Goal: Find specific page/section: Find specific page/section

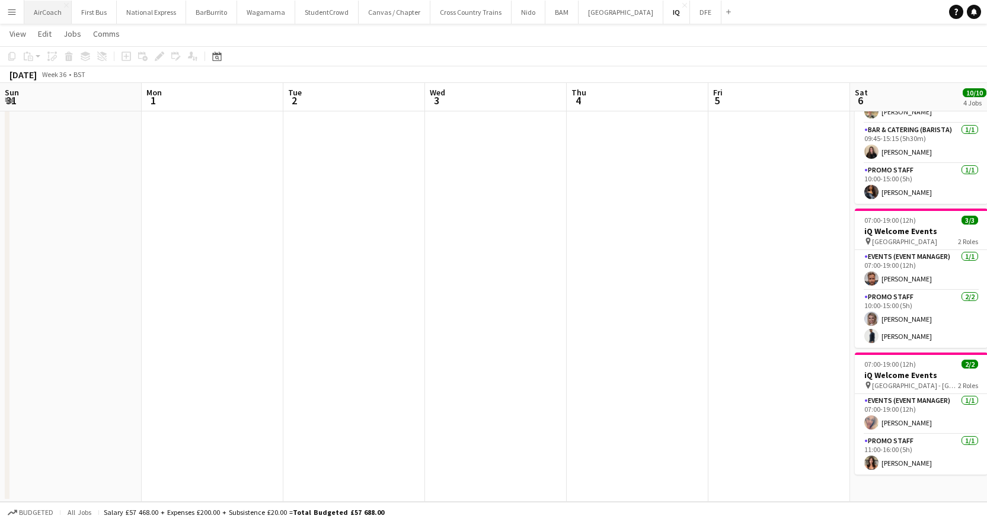
scroll to position [0, 367]
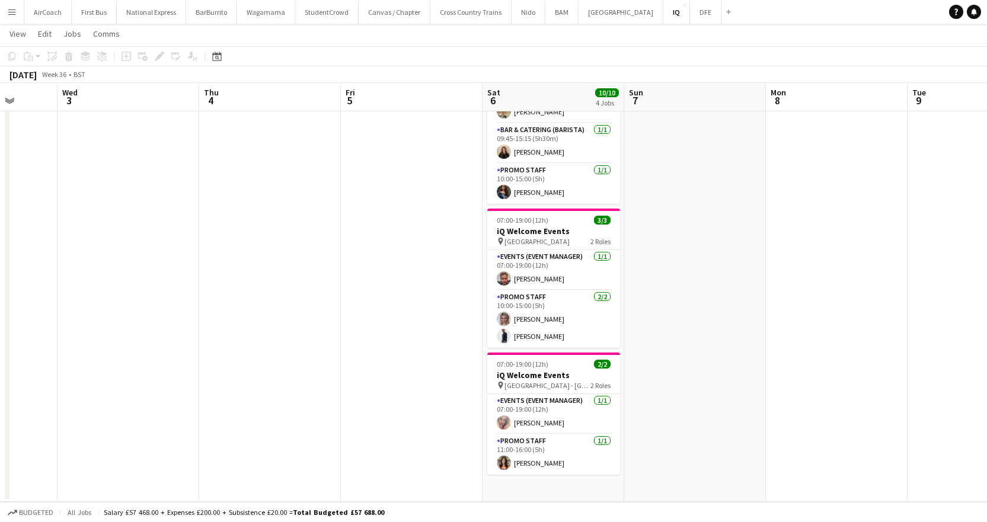
click at [14, 14] on app-icon "Menu" at bounding box center [11, 11] width 9 height 9
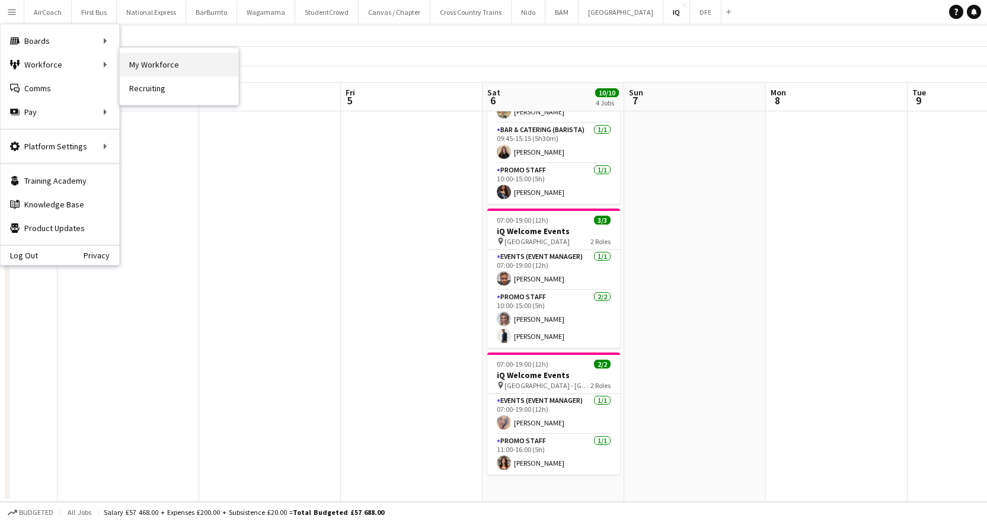
click at [138, 58] on link "My Workforce" at bounding box center [179, 65] width 119 height 24
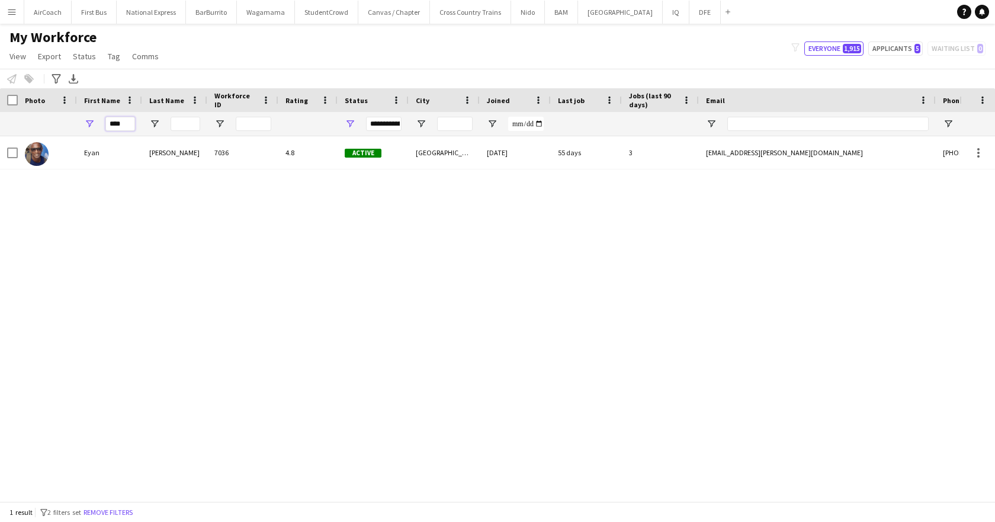
click at [115, 118] on input "****" at bounding box center [120, 124] width 30 height 14
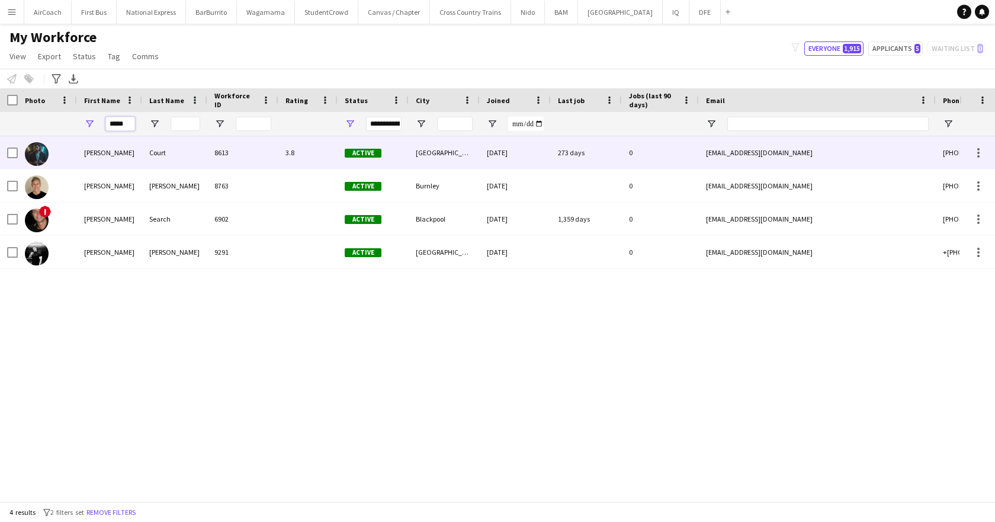
type input "*****"
click at [125, 159] on div "[PERSON_NAME]" at bounding box center [109, 152] width 65 height 33
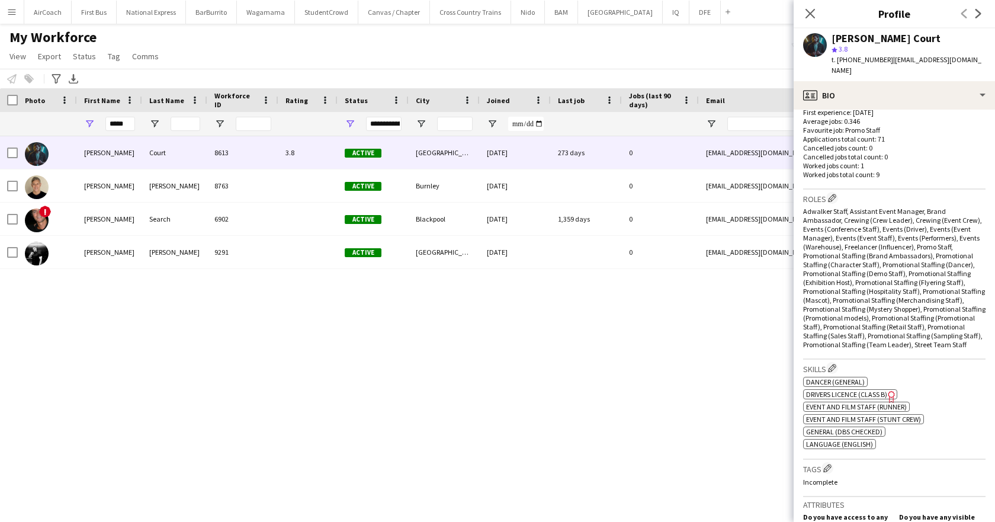
scroll to position [474, 0]
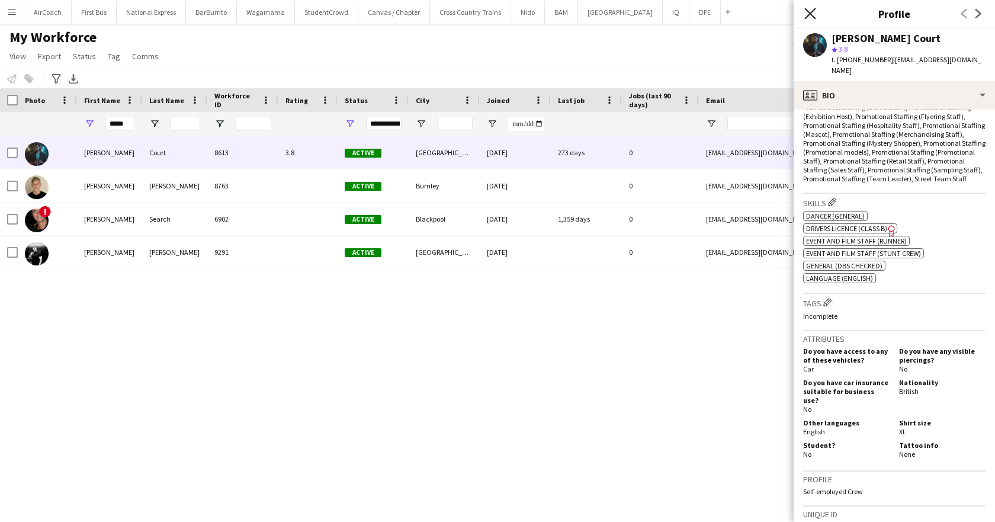
click at [811, 8] on icon "Close pop-in" at bounding box center [810, 13] width 11 height 11
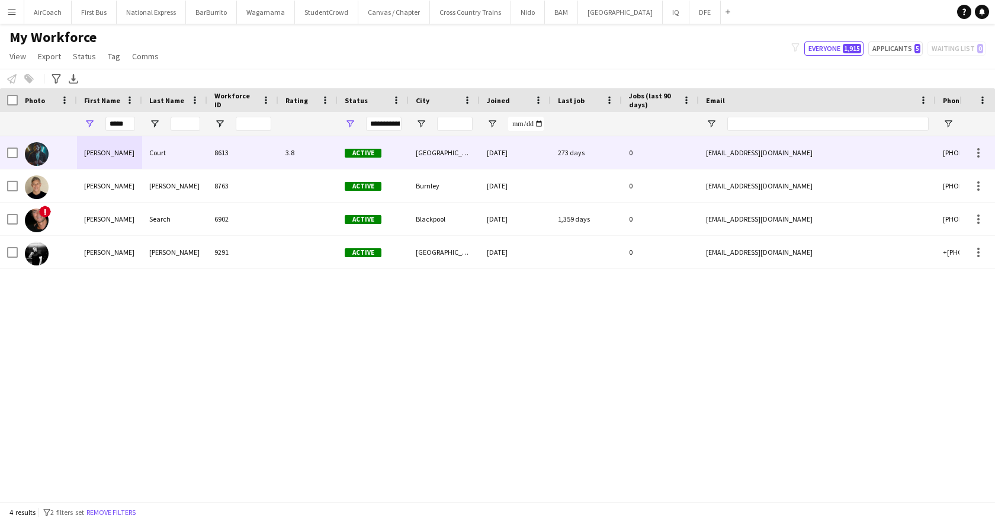
click at [257, 162] on div "8613" at bounding box center [242, 152] width 71 height 33
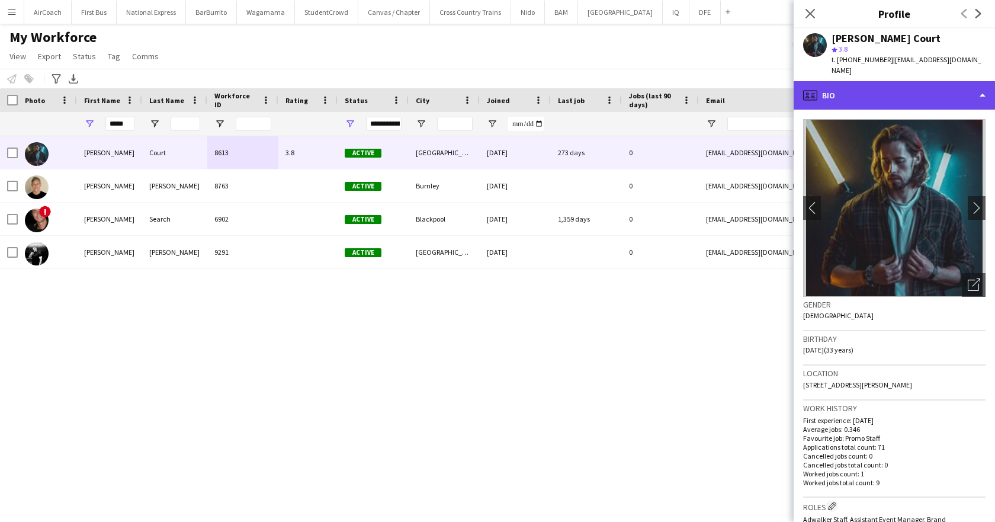
click at [867, 84] on div "profile Bio" at bounding box center [894, 95] width 201 height 28
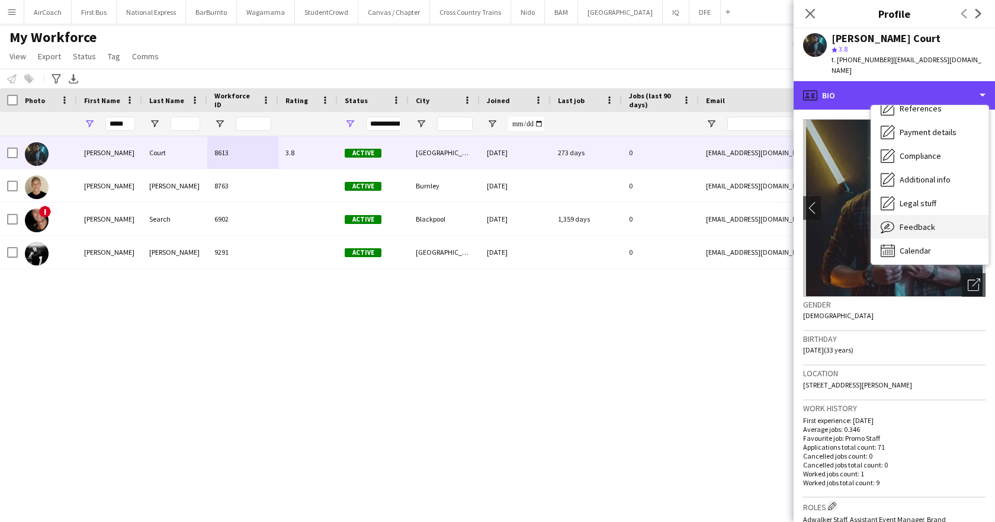
scroll to position [135, 0]
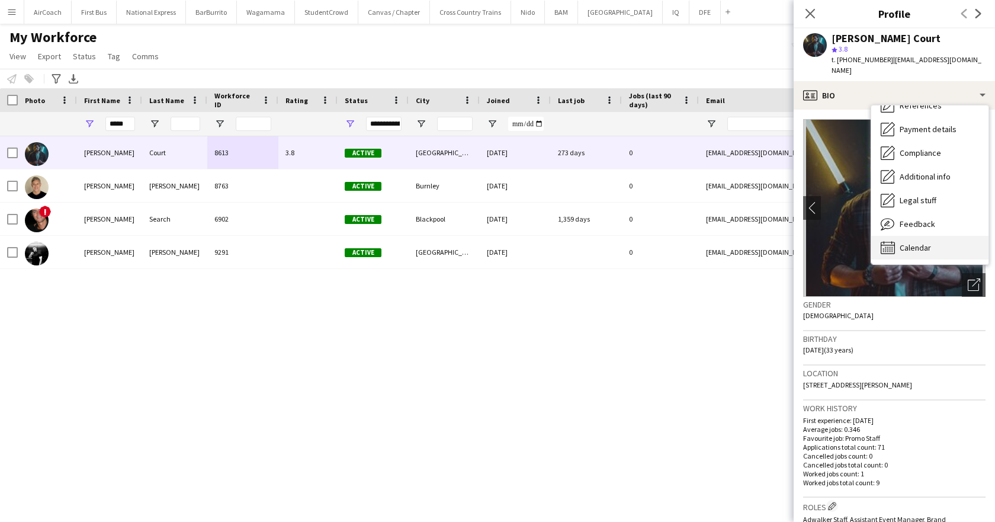
click at [927, 236] on div "Calendar Calendar" at bounding box center [930, 248] width 117 height 24
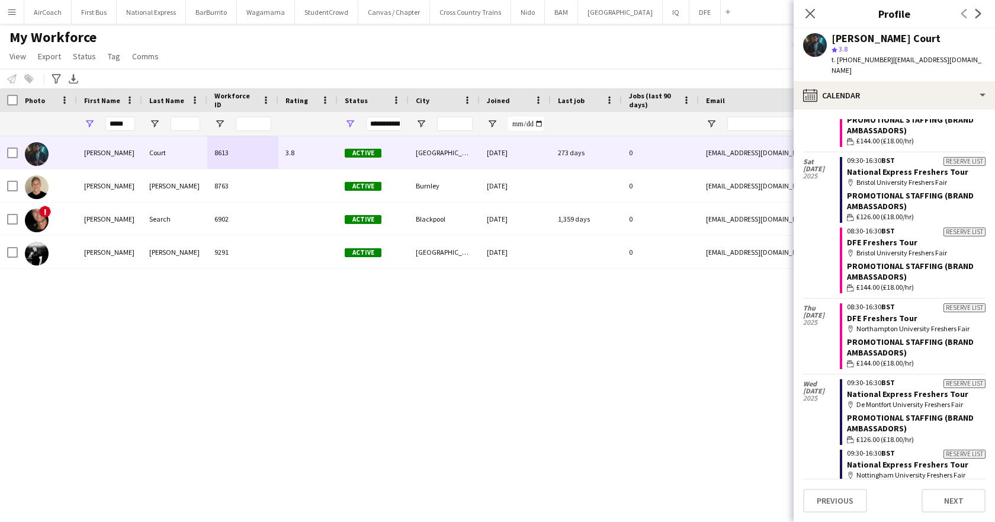
scroll to position [178, 0]
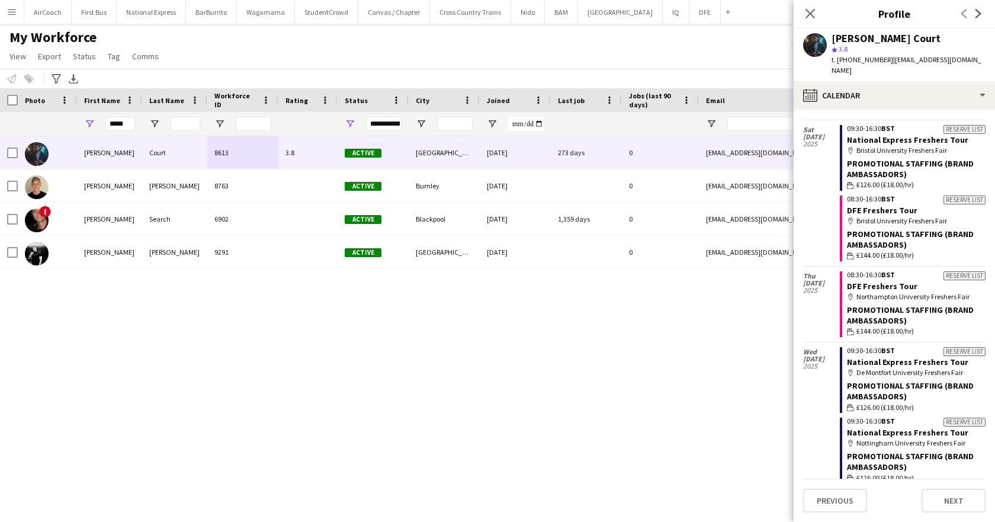
click at [801, 13] on div "Close pop-in" at bounding box center [810, 13] width 33 height 27
click at [810, 14] on icon at bounding box center [810, 13] width 11 height 11
